Goal: Check status

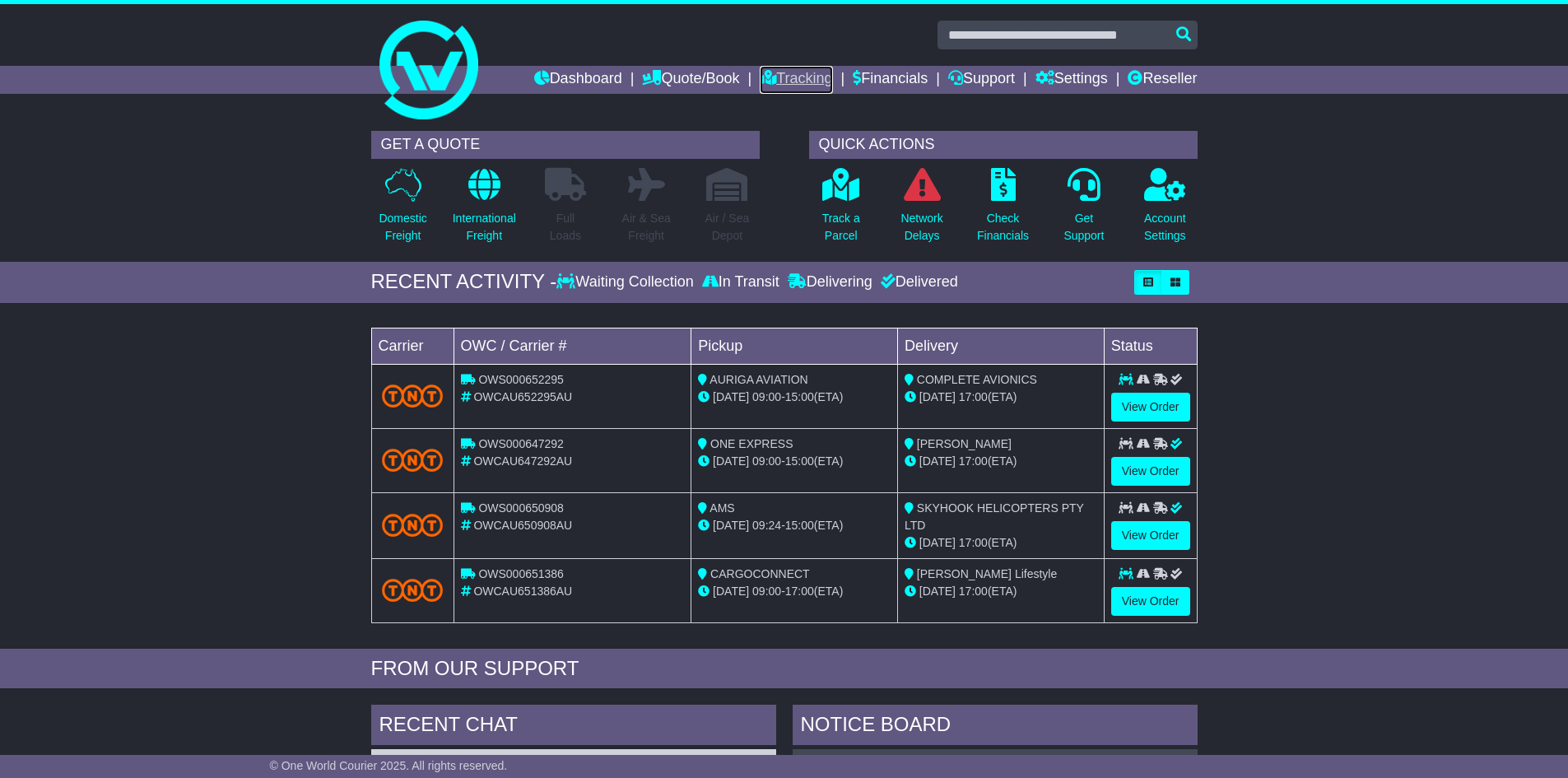
click at [799, 87] on link "Tracking" at bounding box center [796, 80] width 72 height 28
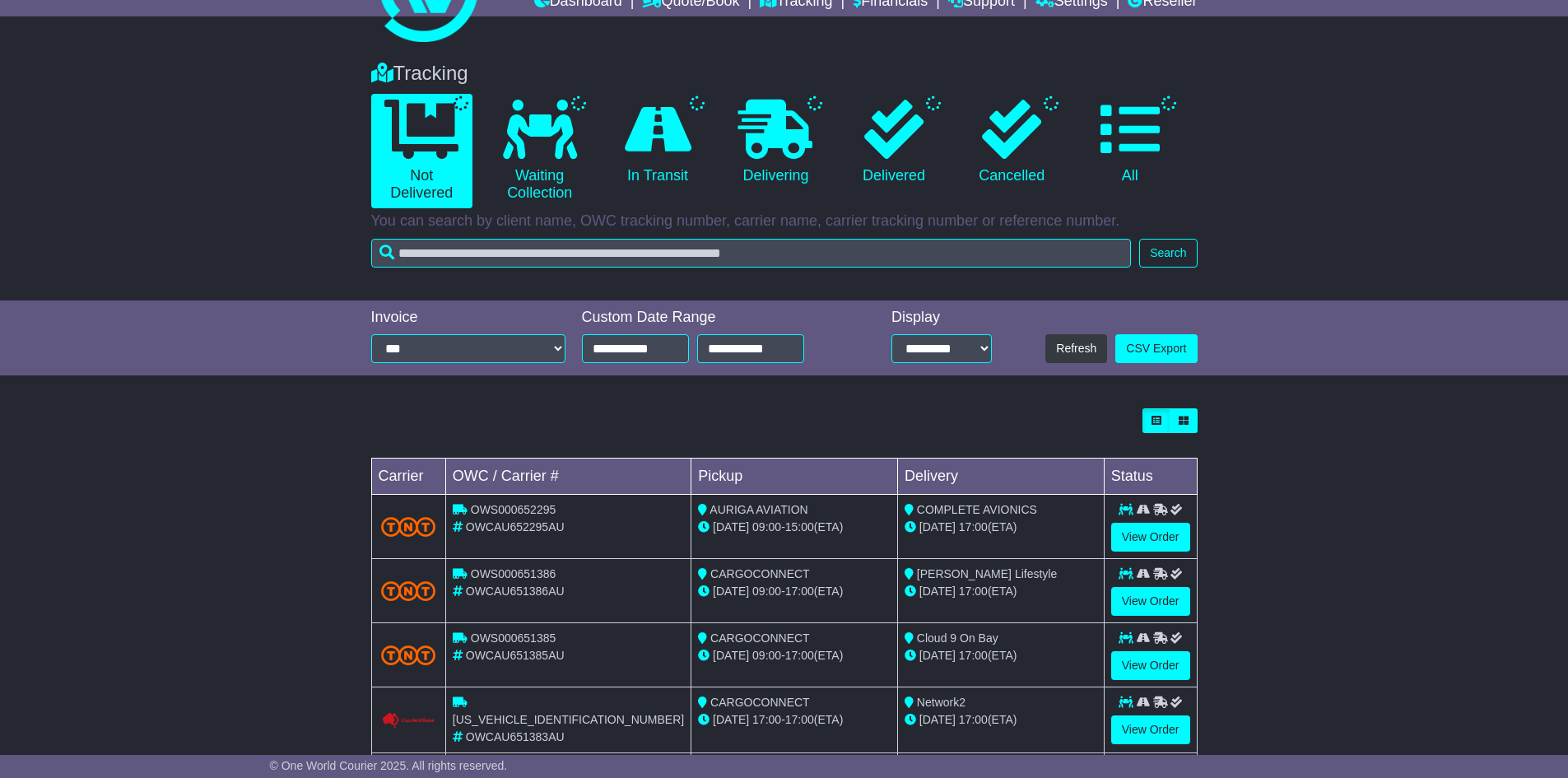
scroll to position [412, 0]
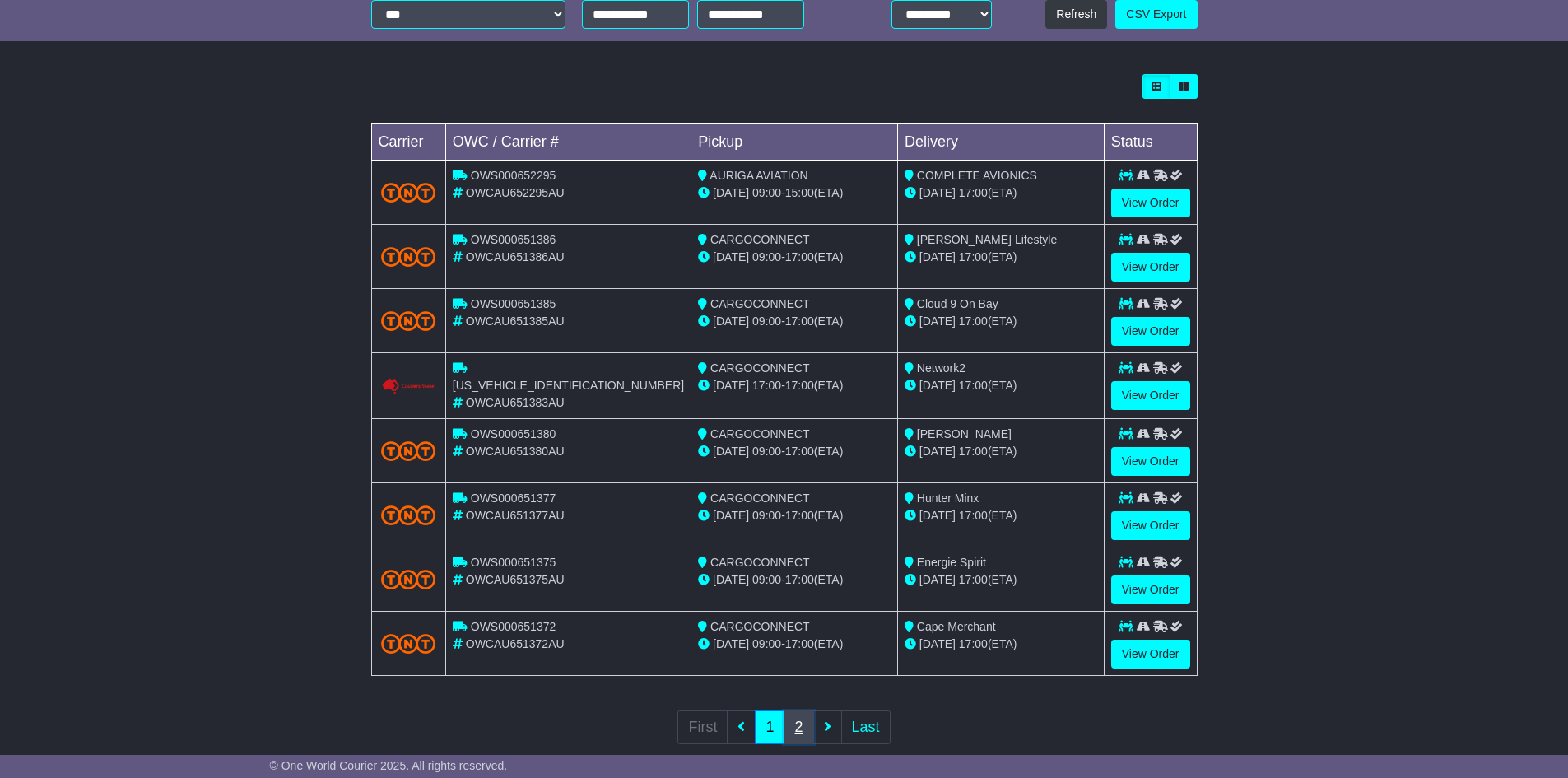
click at [797, 724] on link "2" at bounding box center [799, 728] width 30 height 34
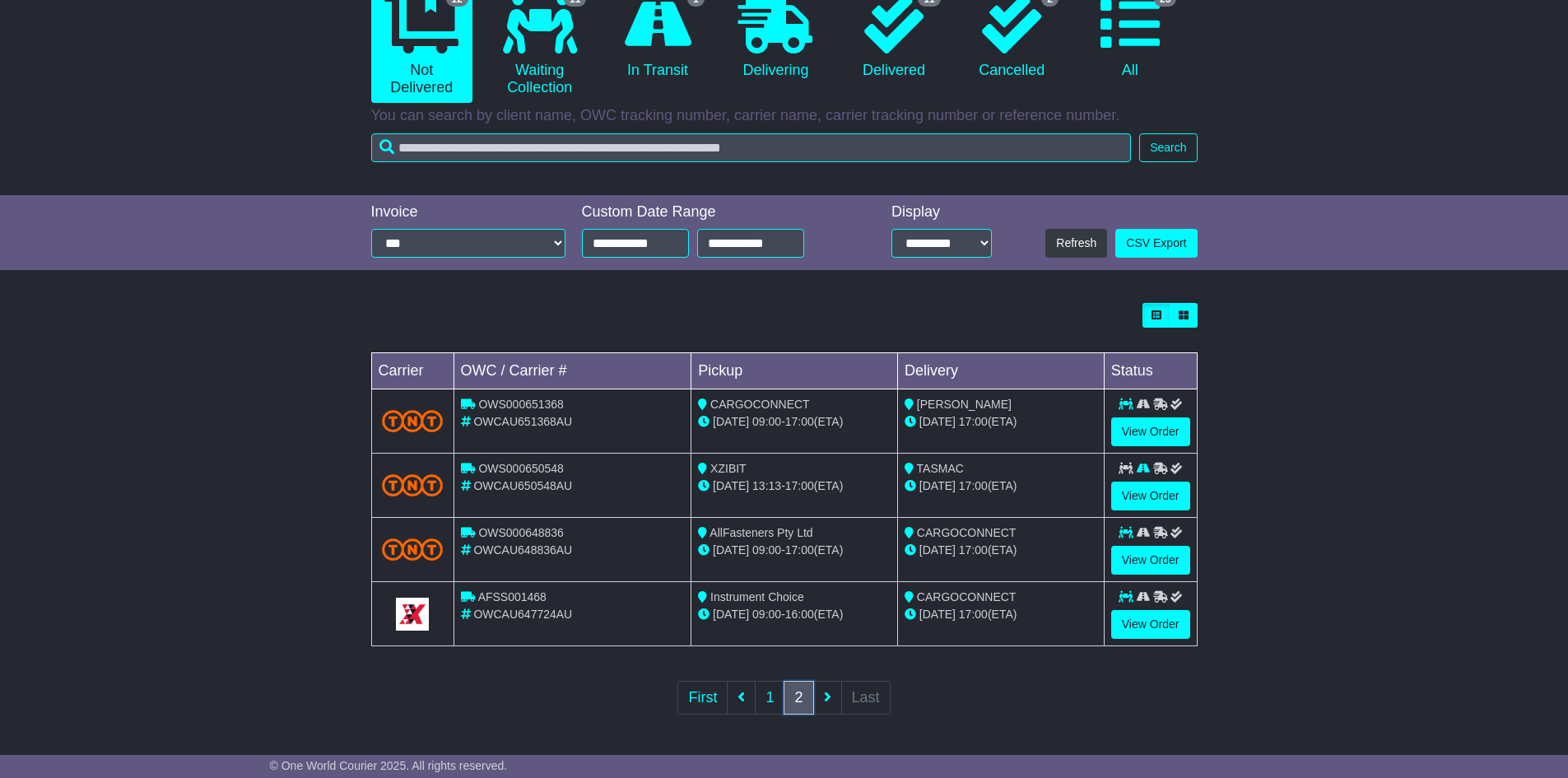
scroll to position [0, 0]
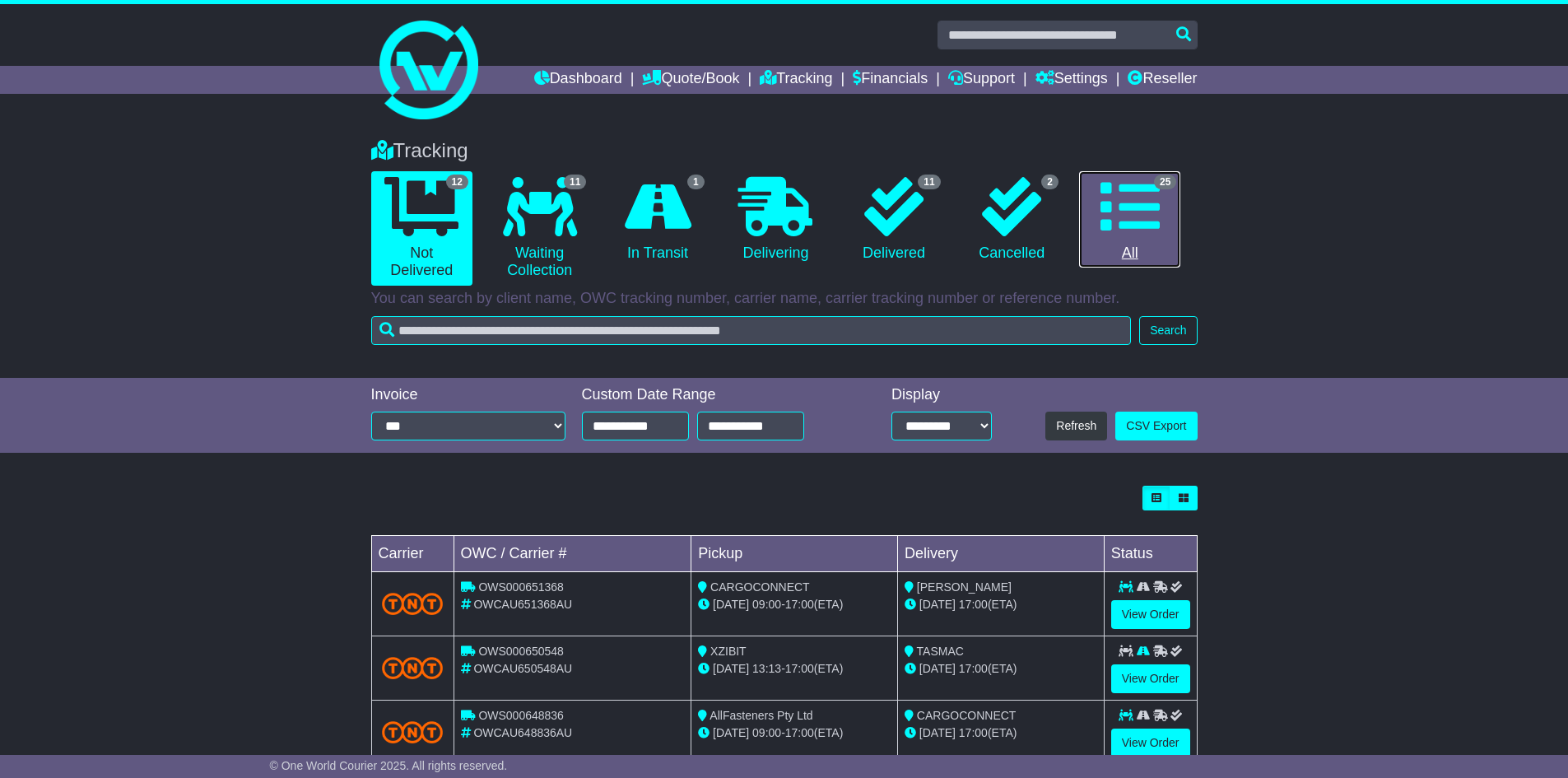
click at [1142, 215] on icon at bounding box center [1130, 206] width 59 height 59
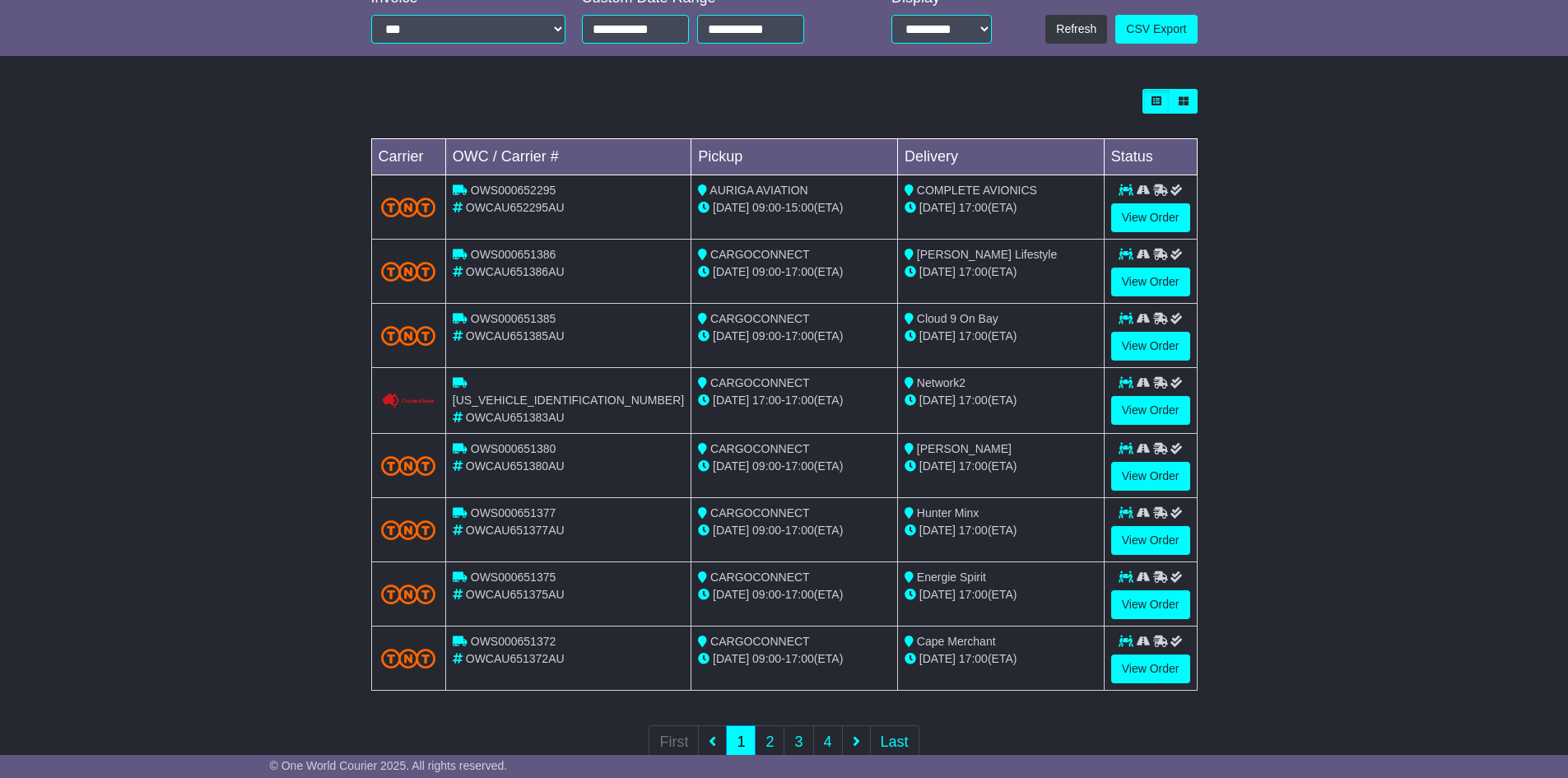
scroll to position [440, 0]
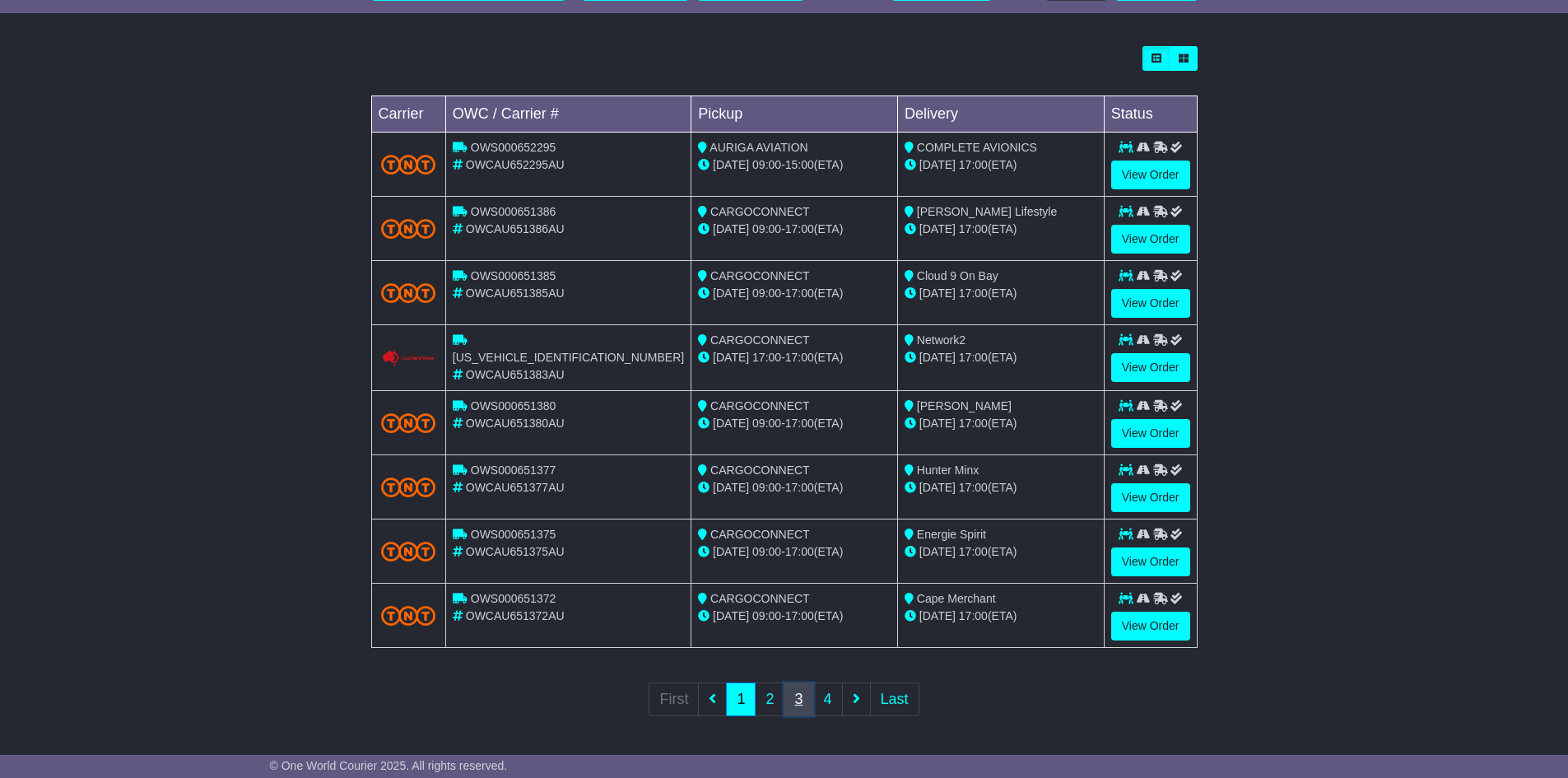
click at [806, 691] on link "3" at bounding box center [799, 699] width 30 height 34
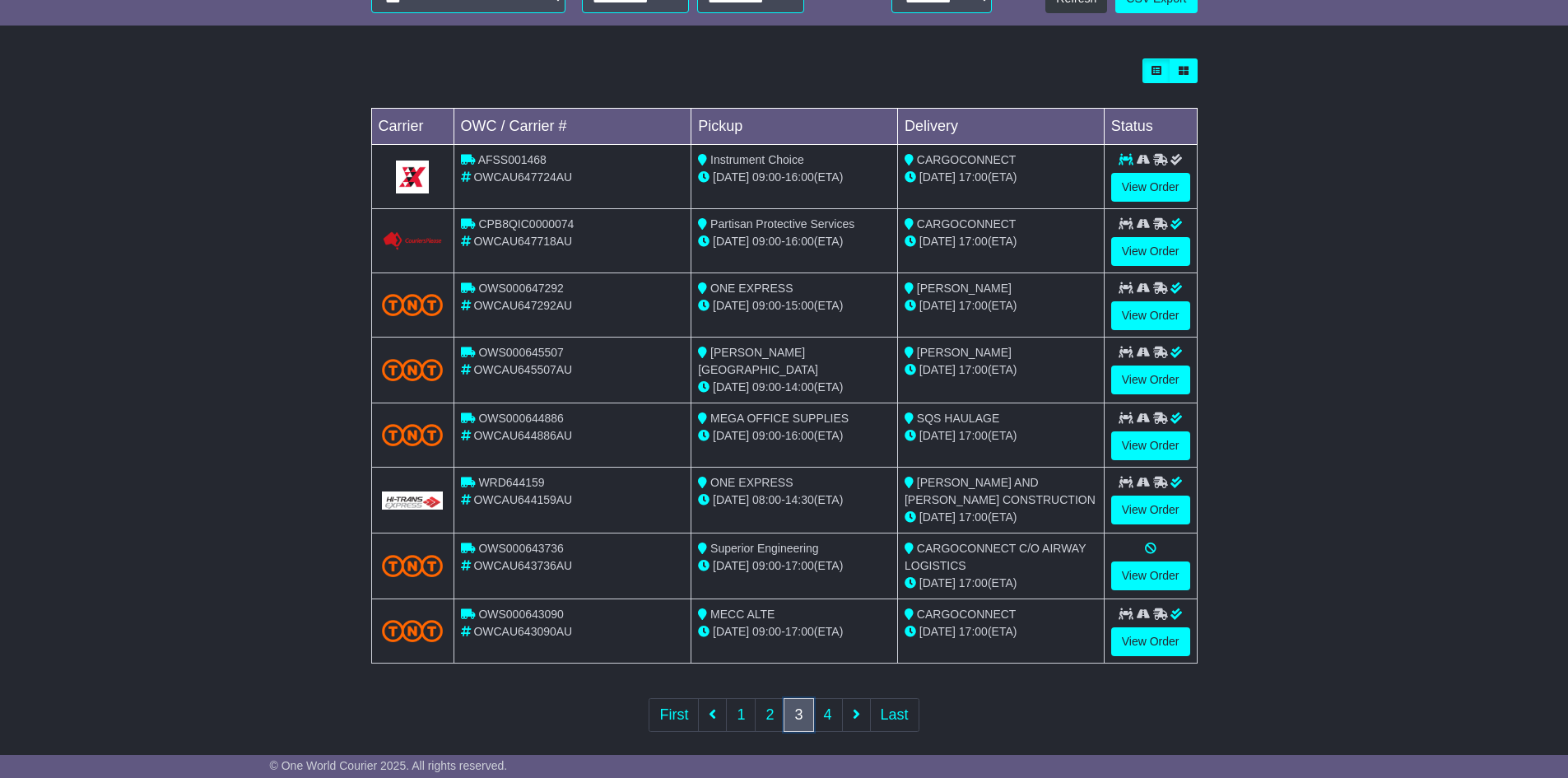
scroll to position [443, 0]
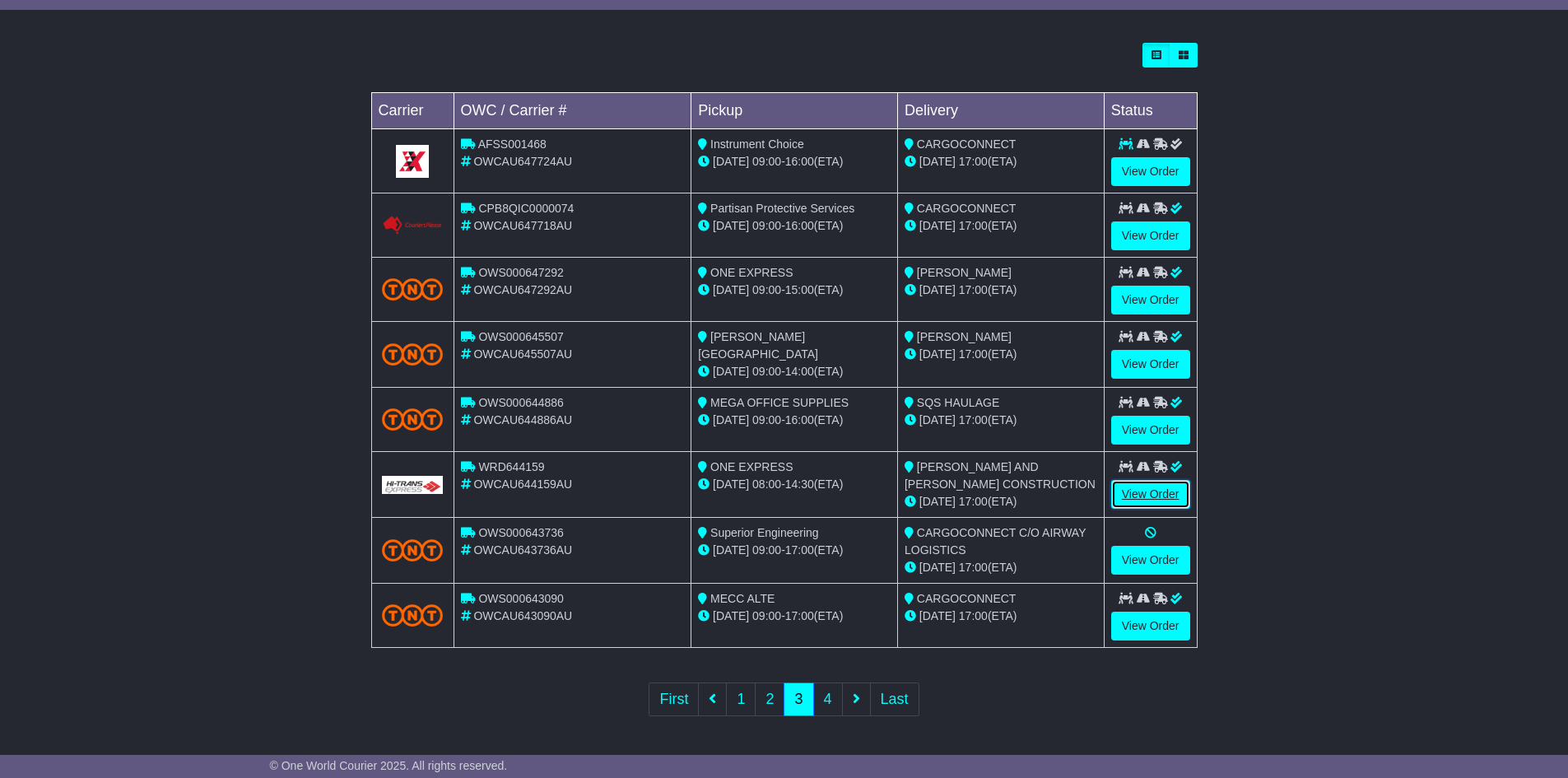
click at [1165, 493] on link "View Order" at bounding box center [1151, 495] width 79 height 29
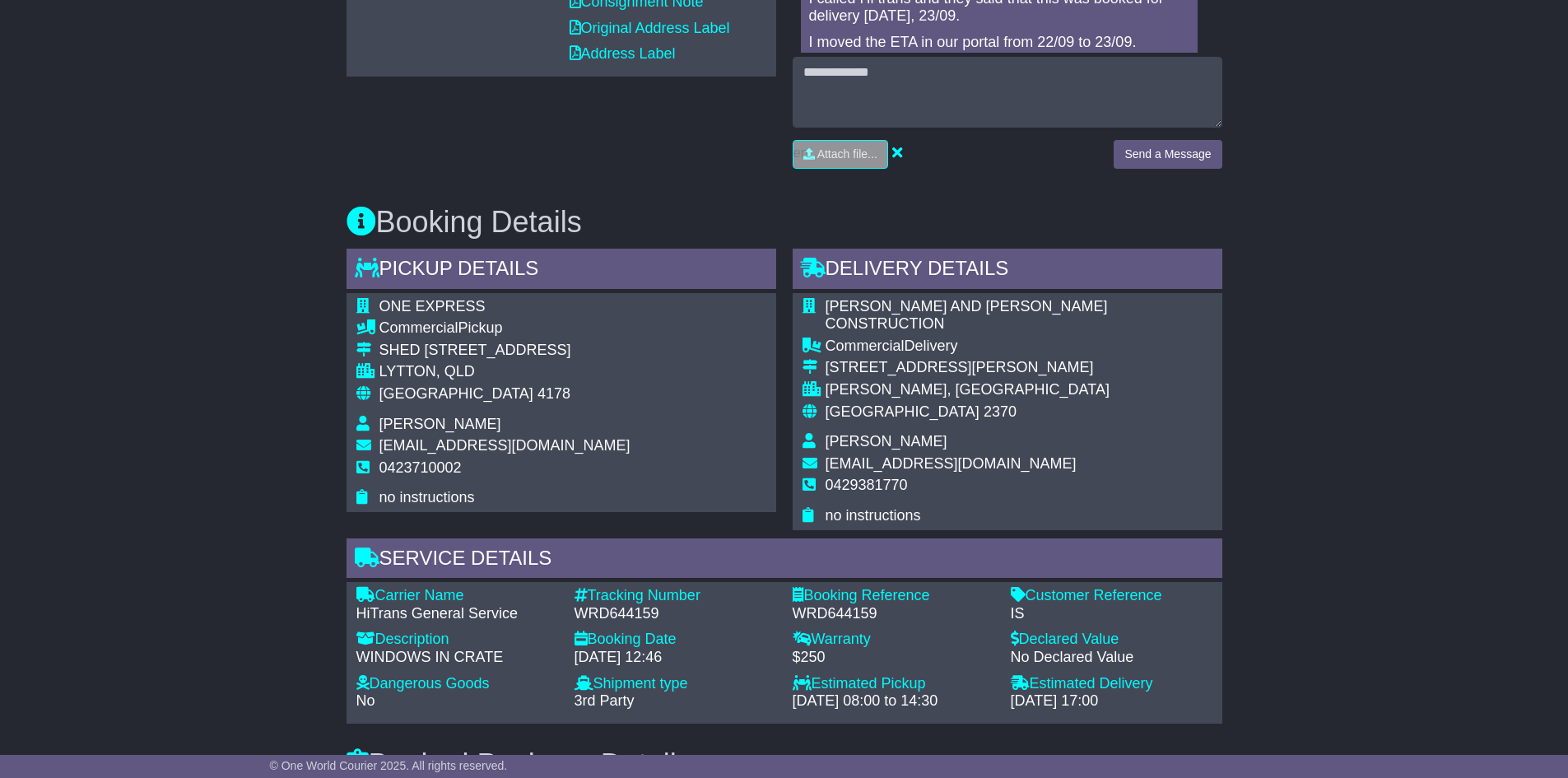
scroll to position [910, 0]
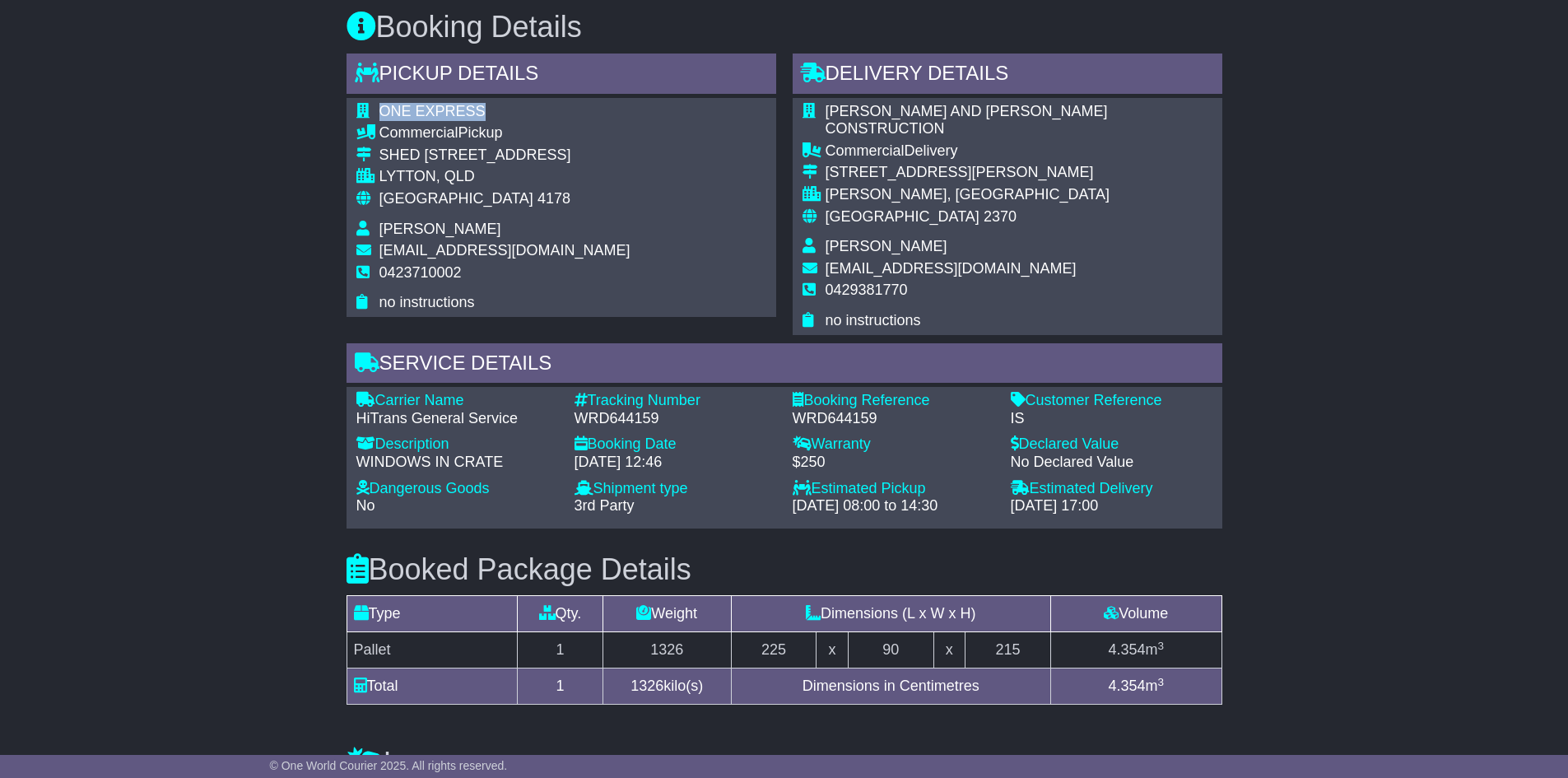
drag, startPoint x: 487, startPoint y: 117, endPoint x: 381, endPoint y: 113, distance: 106.1
click at [381, 113] on td "ONE EXPRESS" at bounding box center [505, 114] width 251 height 22
copy span "ONE EXPRESS"
drag, startPoint x: 408, startPoint y: 157, endPoint x: 577, endPoint y: 159, distance: 169.0
click at [577, 159] on div "SHED 5, 50 RAUBERS ROAD" at bounding box center [505, 155] width 251 height 19
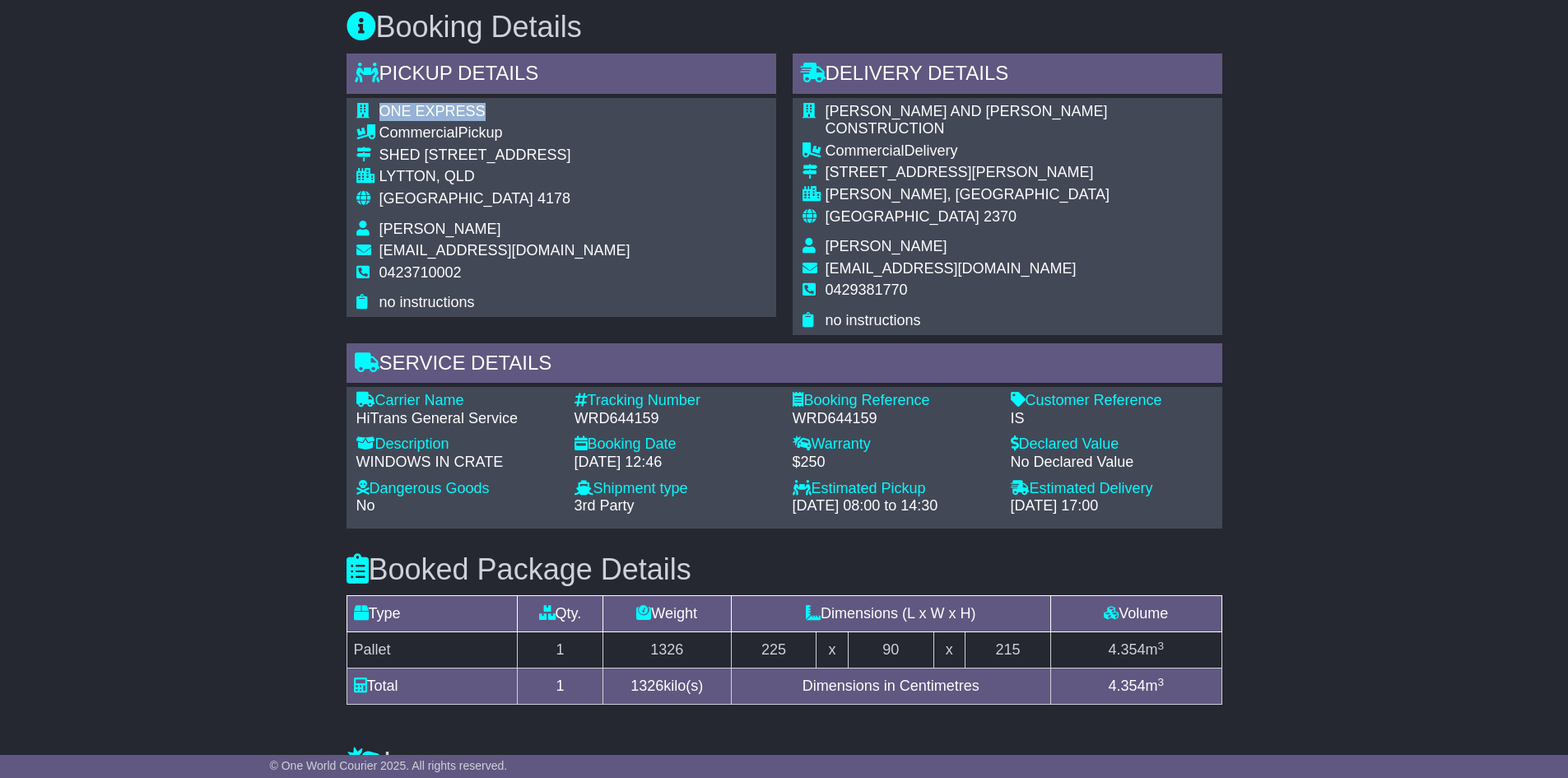
copy div "HED 5, 50 RAUBERS ROAD"
click at [431, 139] on span "Commercial" at bounding box center [419, 132] width 79 height 17
click at [384, 151] on div "SHED 5, 50 RAUBERS ROAD" at bounding box center [505, 155] width 251 height 19
drag, startPoint x: 377, startPoint y: 154, endPoint x: 679, endPoint y: 153, distance: 302.0
click at [679, 153] on div "ONE EXPRESS Commercial Pickup SHED 5, 50 RAUBERS ROAD LYTTON, QLD Australia 417…" at bounding box center [562, 208] width 430 height 219
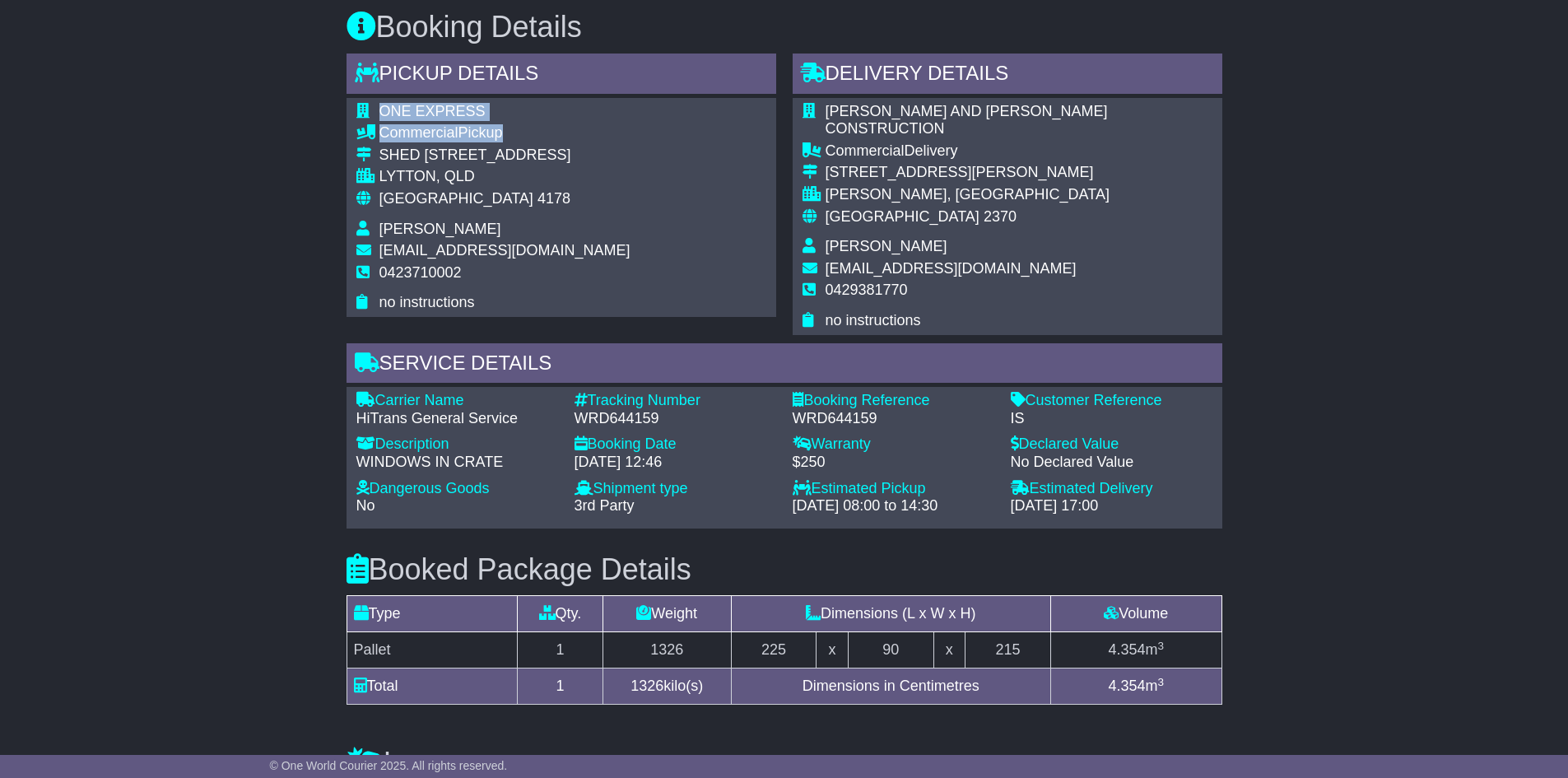
click at [584, 155] on div "SHED 5, 50 RAUBERS ROAD" at bounding box center [505, 155] width 251 height 19
drag, startPoint x: 576, startPoint y: 152, endPoint x: 379, endPoint y: 152, distance: 197.0
click at [380, 152] on div "SHED 5, 50 RAUBERS ROAD" at bounding box center [505, 155] width 251 height 19
copy div "SHED 5, 50 RAUBERS ROAD"
click at [1050, 112] on span "[PERSON_NAME] AND [PERSON_NAME] CONSTRUCTION" at bounding box center [967, 120] width 283 height 34
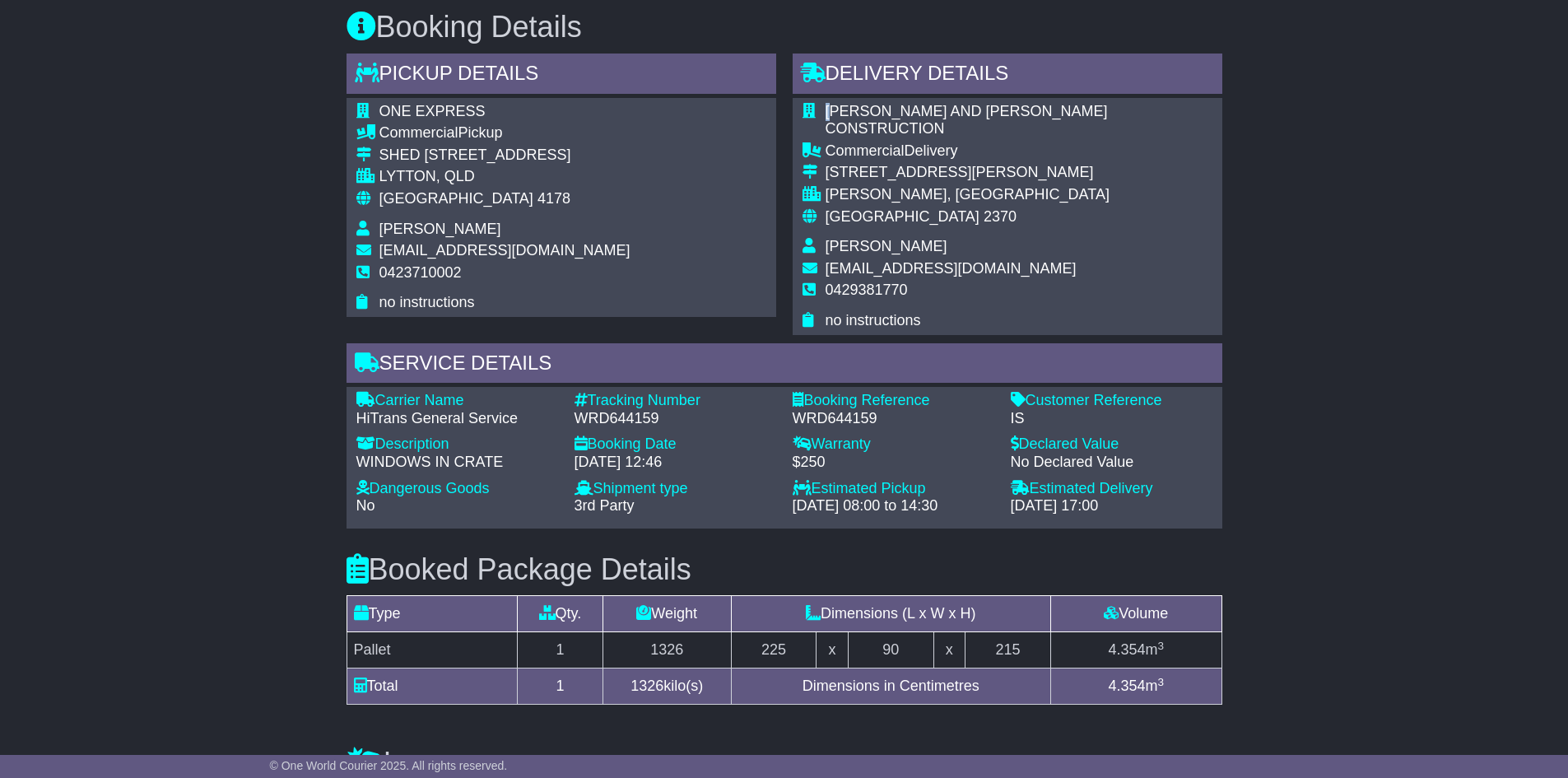
drag, startPoint x: 1097, startPoint y: 111, endPoint x: 832, endPoint y: 110, distance: 265.0
click at [832, 110] on div "JR AND RJ GRAHAM CONSTRUCTION Commercial Delivery 30 Mossman St GLEN INNES, NSW…" at bounding box center [1007, 216] width 430 height 238
click at [832, 110] on span "[PERSON_NAME] AND [PERSON_NAME] CONSTRUCTION" at bounding box center [967, 120] width 283 height 34
drag, startPoint x: 833, startPoint y: 107, endPoint x: 1172, endPoint y: 106, distance: 339.0
click at [1172, 106] on div "JR AND RJ GRAHAM CONSTRUCTION Commercial Delivery 30 Mossman St GLEN INNES, NSW…" at bounding box center [1007, 216] width 430 height 238
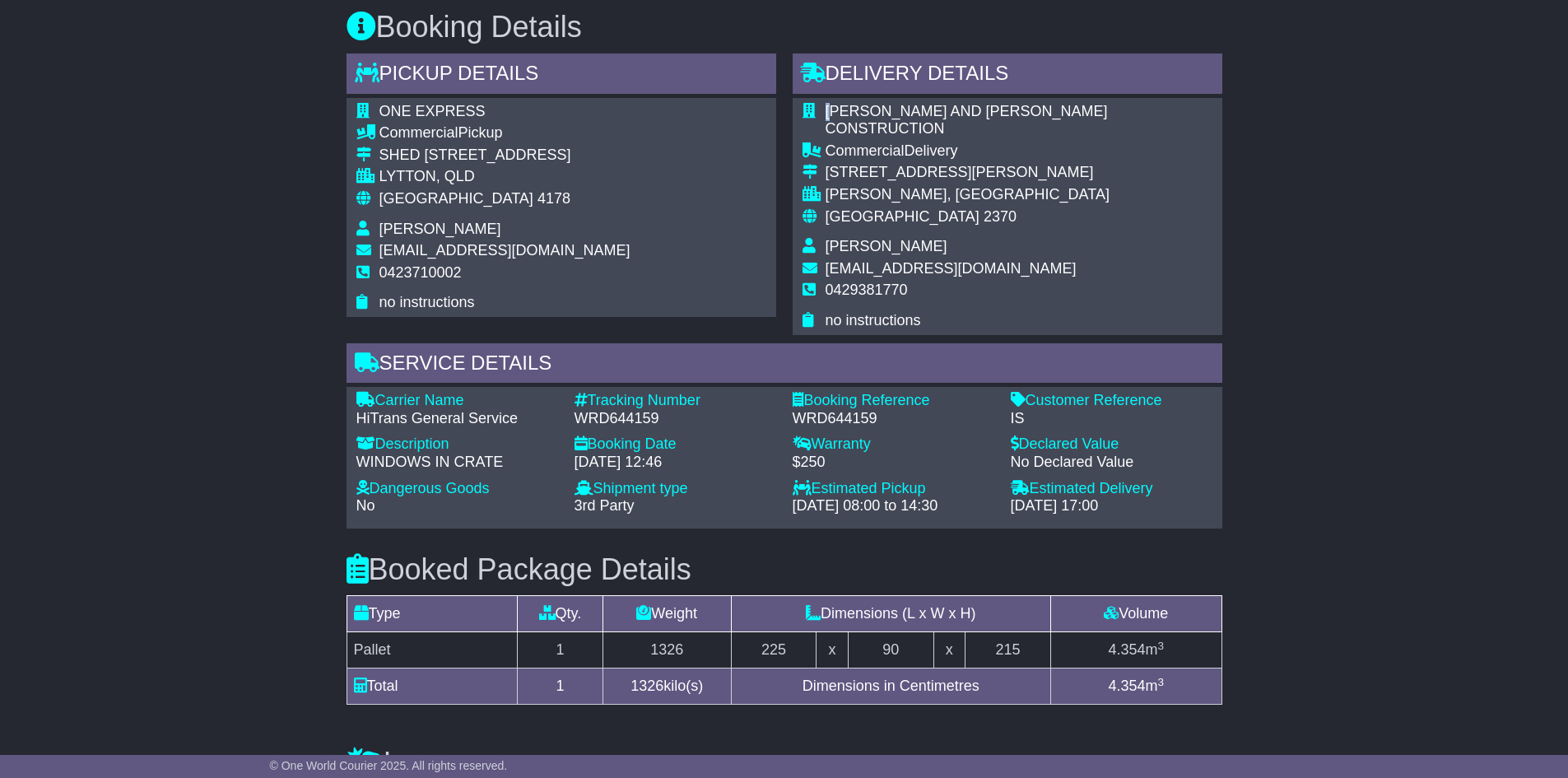
click at [1081, 105] on span "[PERSON_NAME] AND [PERSON_NAME] CONSTRUCTION" at bounding box center [967, 120] width 283 height 34
click at [1086, 109] on span "[PERSON_NAME] AND [PERSON_NAME] CONSTRUCTION" at bounding box center [967, 120] width 283 height 34
drag, startPoint x: 826, startPoint y: 108, endPoint x: 1097, endPoint y: 107, distance: 271.0
click at [1097, 107] on div "JR AND RJ GRAHAM CONSTRUCTION Commercial Delivery 30 Mossman St GLEN INNES, NSW…" at bounding box center [1007, 216] width 430 height 238
click at [830, 113] on span "[PERSON_NAME] AND [PERSON_NAME] CONSTRUCTION" at bounding box center [967, 120] width 283 height 34
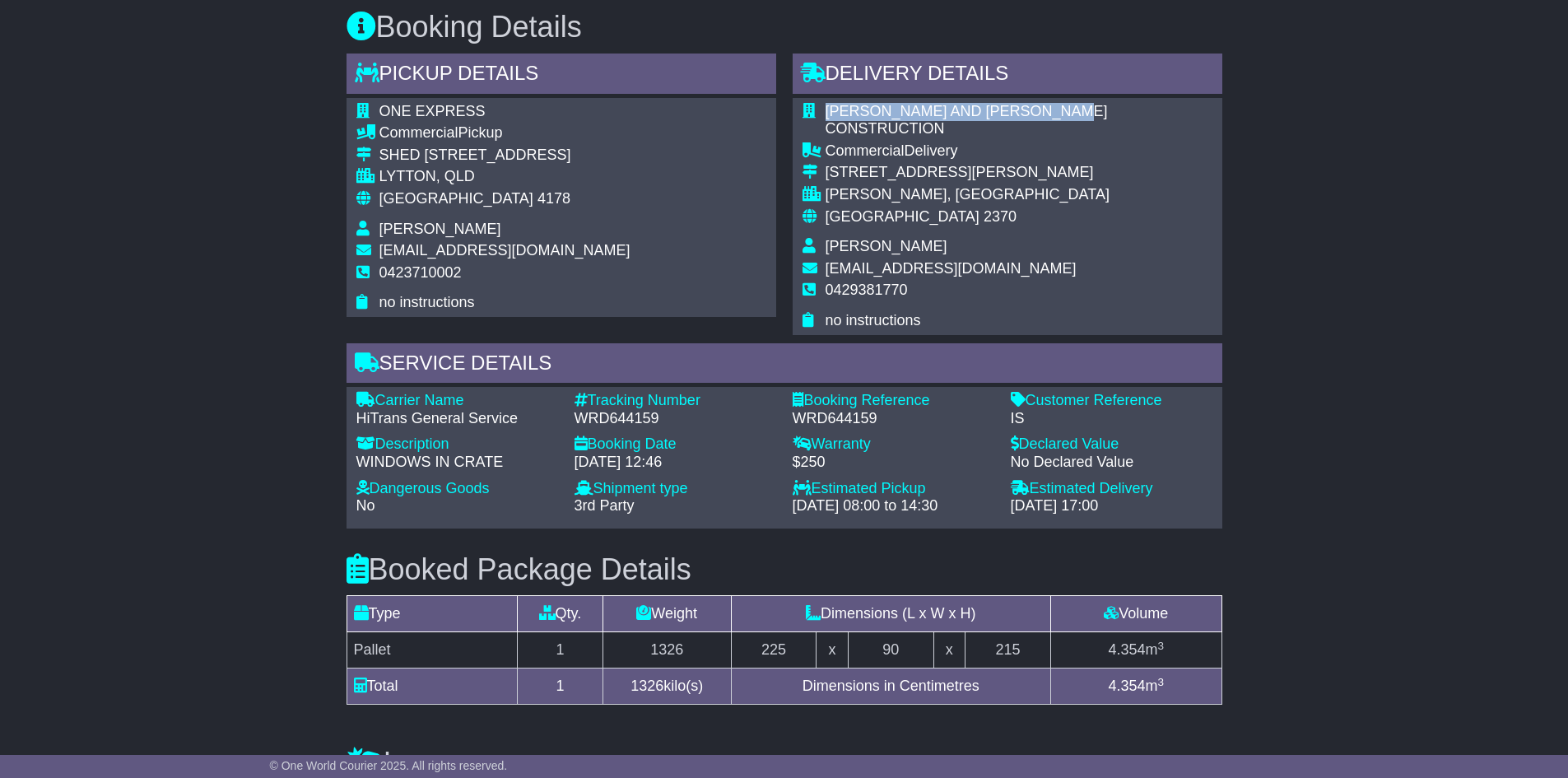
drag, startPoint x: 825, startPoint y: 110, endPoint x: 1089, endPoint y: 111, distance: 264.0
click at [1089, 111] on span "[PERSON_NAME] AND [PERSON_NAME] CONSTRUCTION" at bounding box center [967, 120] width 283 height 34
copy span "[PERSON_NAME] AND [PERSON_NAME] CONSTRUCTION"
drag, startPoint x: 875, startPoint y: 154, endPoint x: 927, endPoint y: 152, distance: 52.0
click at [927, 164] on div "30 Mossman St" at bounding box center [1019, 173] width 387 height 19
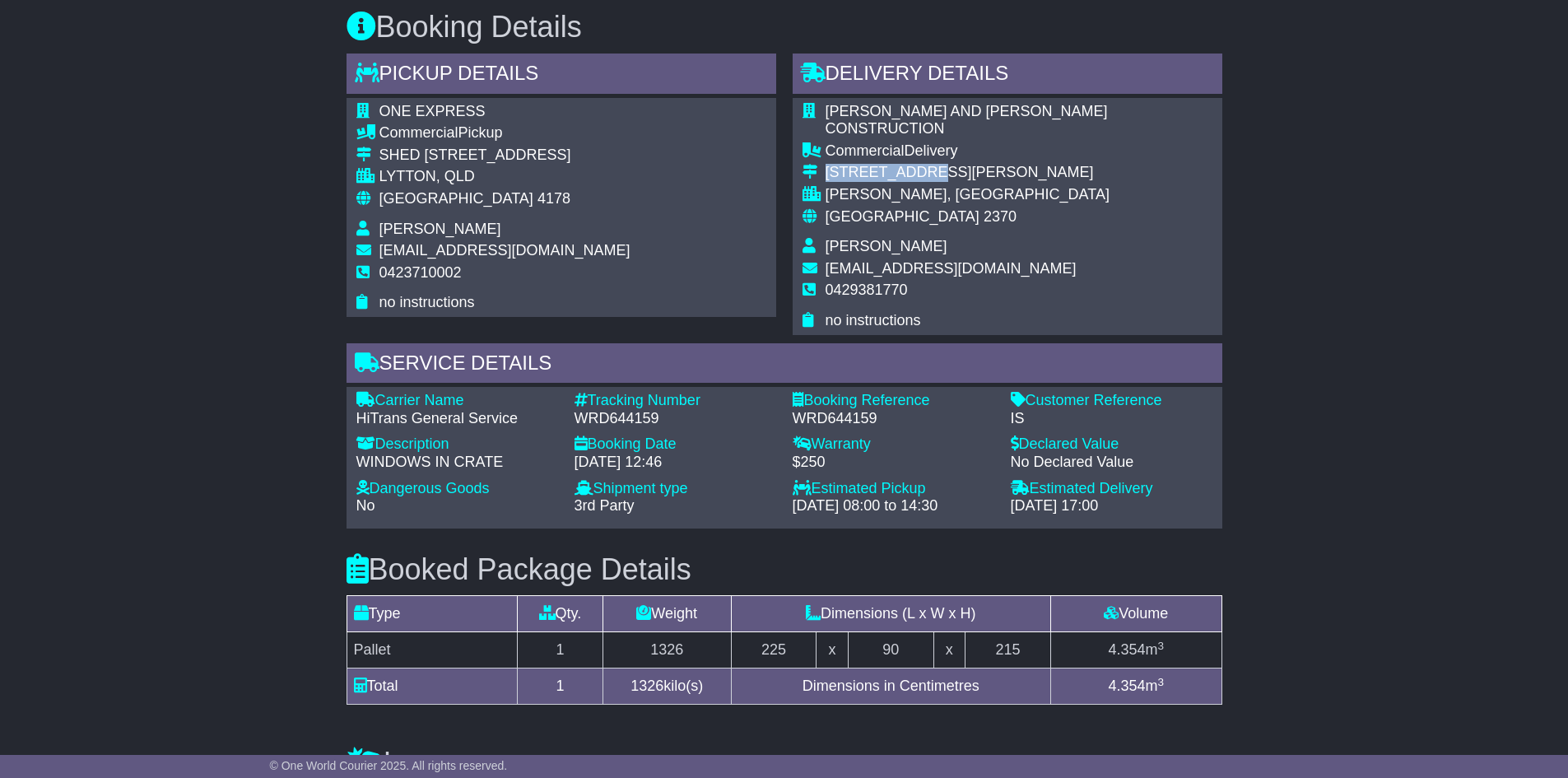
copy div "30 Mossman St"
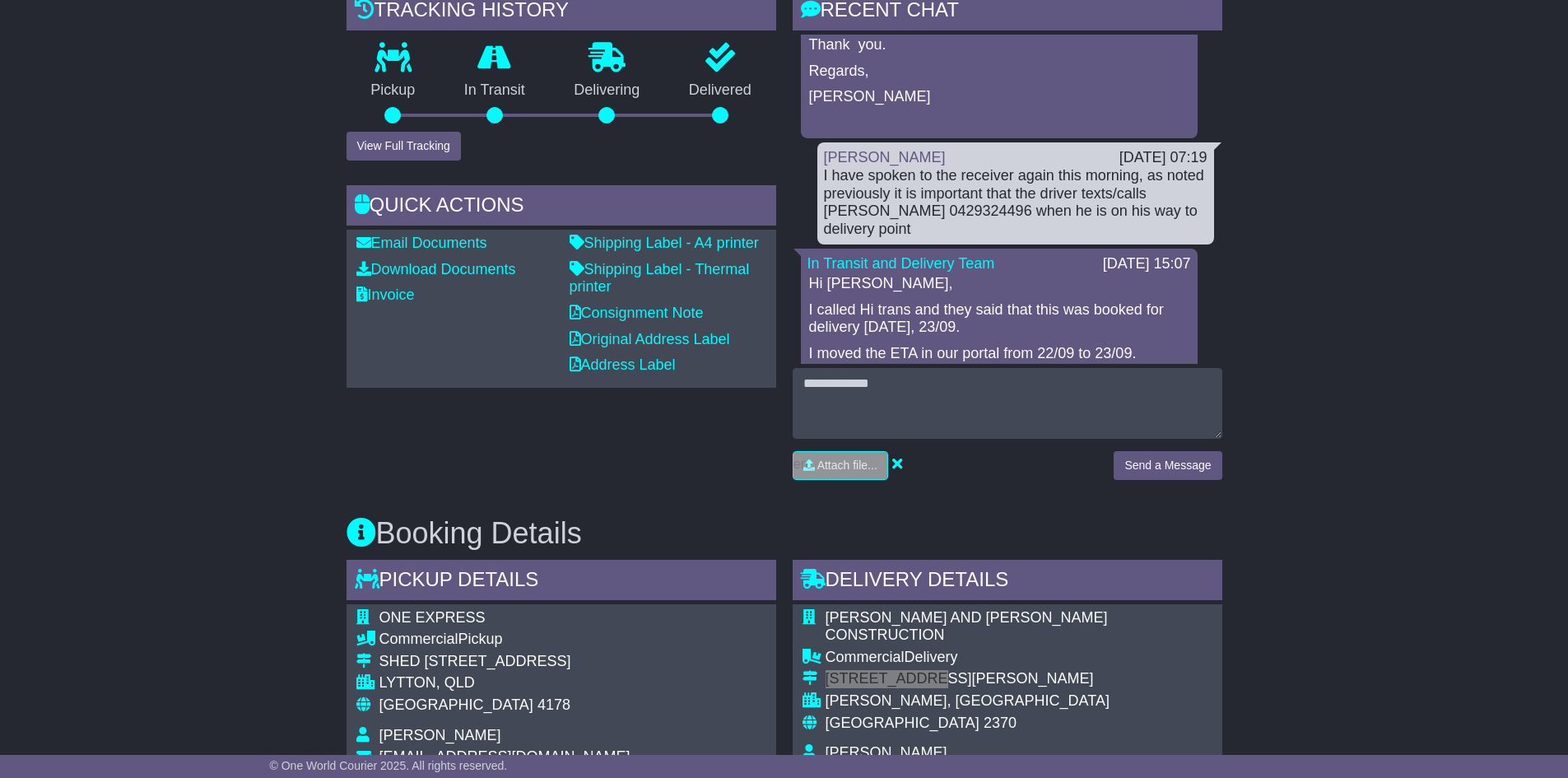
scroll to position [115, 0]
